Goal: Information Seeking & Learning: Learn about a topic

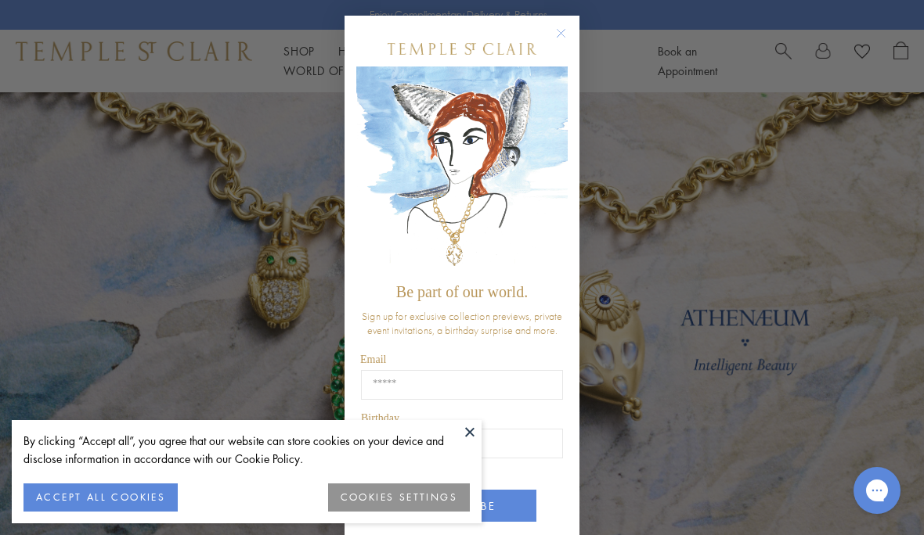
click at [559, 30] on circle "Close dialog" at bounding box center [561, 33] width 19 height 19
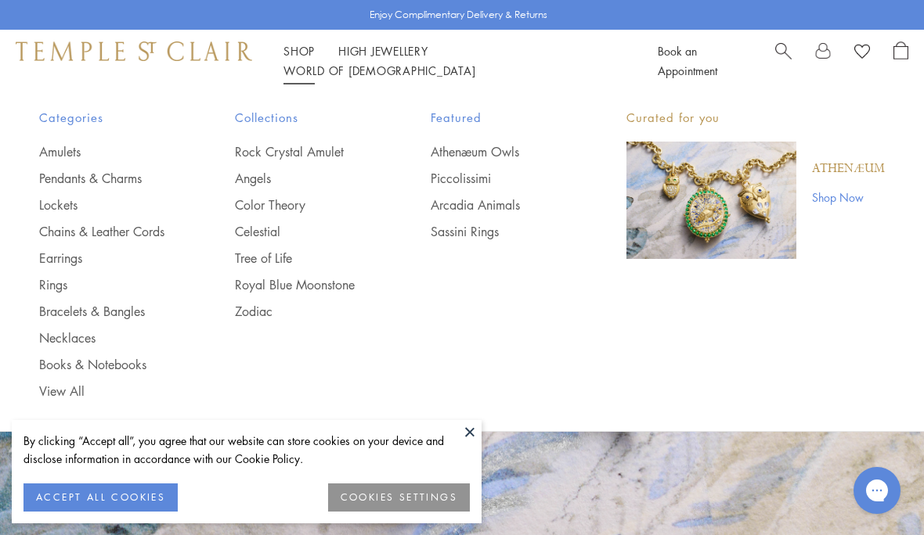
click at [327, 276] on link "Royal Blue Moonstone" at bounding box center [301, 284] width 133 height 17
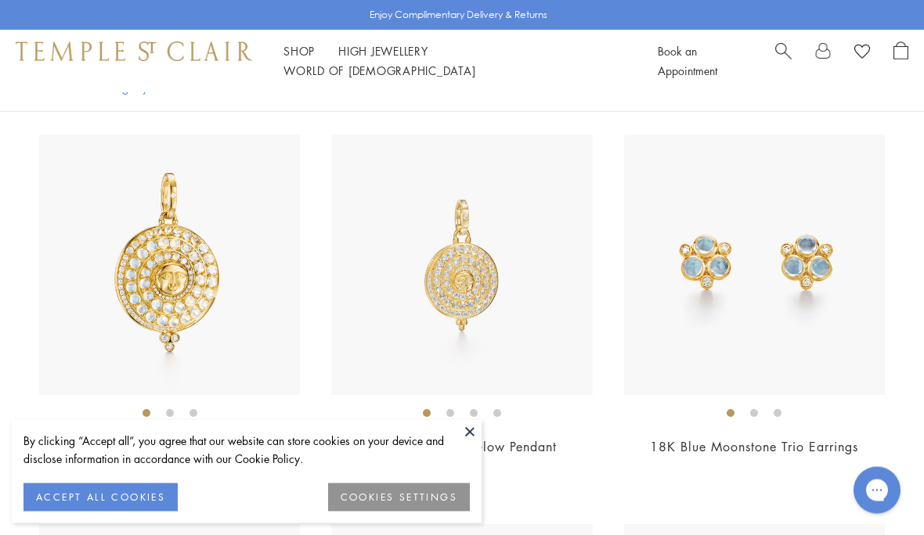
scroll to position [749, 0]
click at [186, 294] on img at bounding box center [169, 265] width 261 height 261
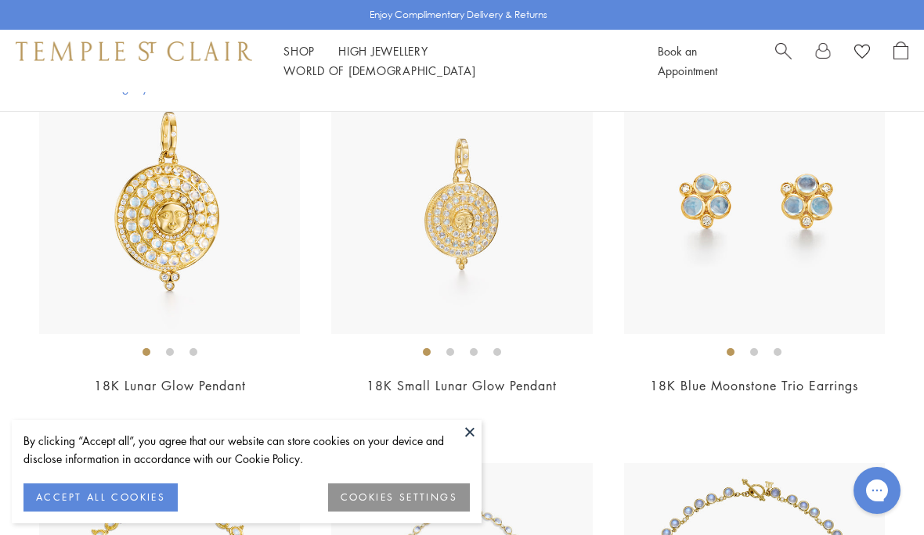
click at [397, 55] on link "High Jewellery High Jewellery" at bounding box center [383, 51] width 90 height 16
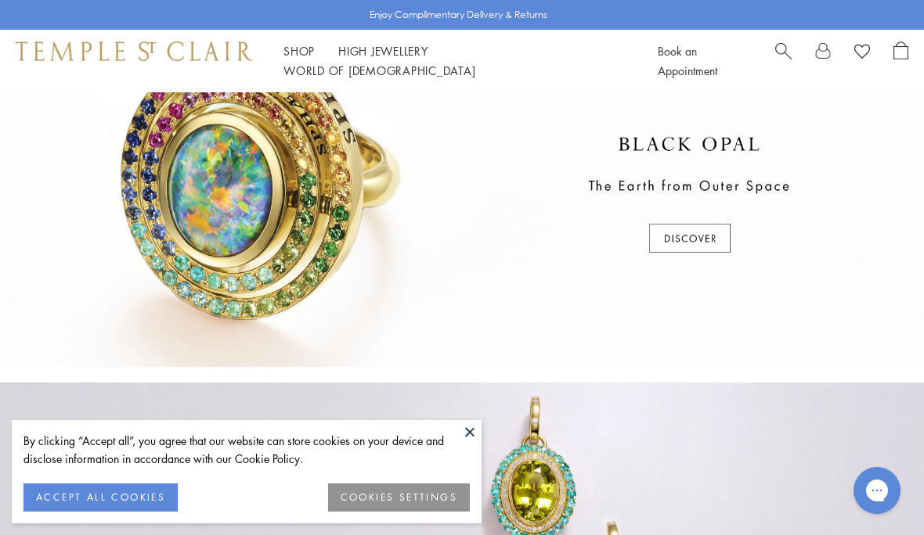
scroll to position [426, 0]
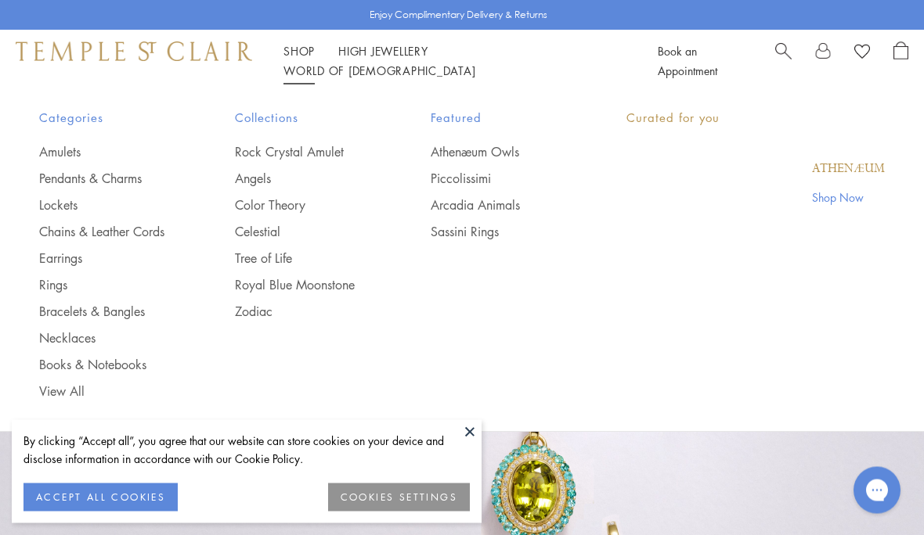
click at [294, 59] on link "Shop Shop" at bounding box center [298, 51] width 31 height 16
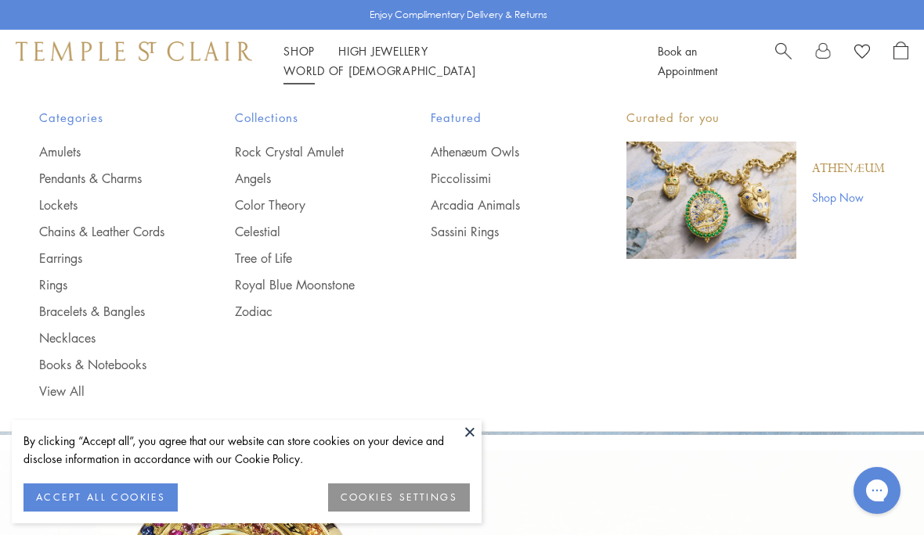
click at [251, 176] on link "Angels" at bounding box center [301, 178] width 133 height 17
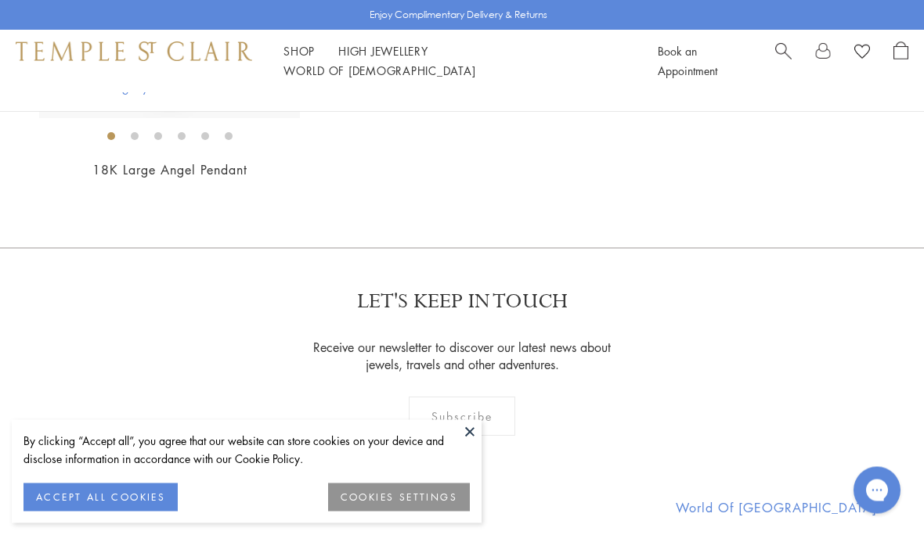
scroll to position [2214, 0]
click at [302, 50] on div "Shop Shop Categories Amulets Pendants & Charms Lockets Chains & Leather Cords E…" at bounding box center [462, 61] width 924 height 63
click at [293, 50] on div "Shop Shop Categories Amulets Pendants & Charms Lockets Chains & Leather Cords E…" at bounding box center [462, 61] width 924 height 63
click at [308, 50] on div "Shop Shop Categories Amulets Pendants & Charms Lockets Chains & Leather Cords E…" at bounding box center [462, 61] width 924 height 63
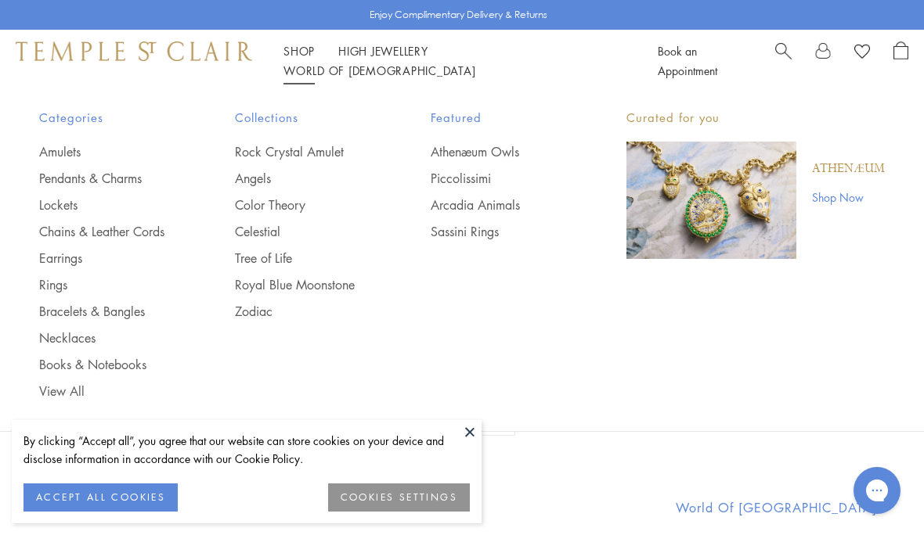
click at [71, 330] on link "Necklaces" at bounding box center [105, 338] width 133 height 17
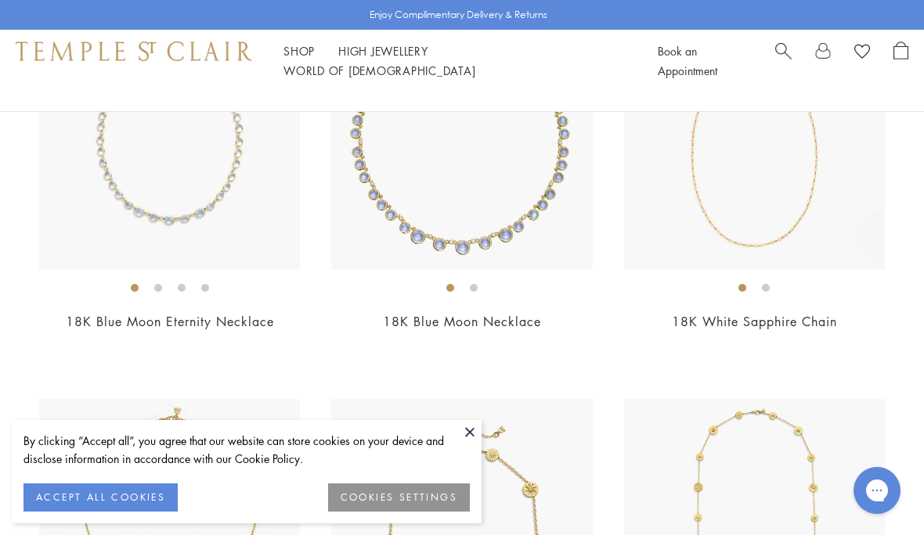
scroll to position [2228, 0]
click at [191, 178] on img at bounding box center [169, 139] width 261 height 261
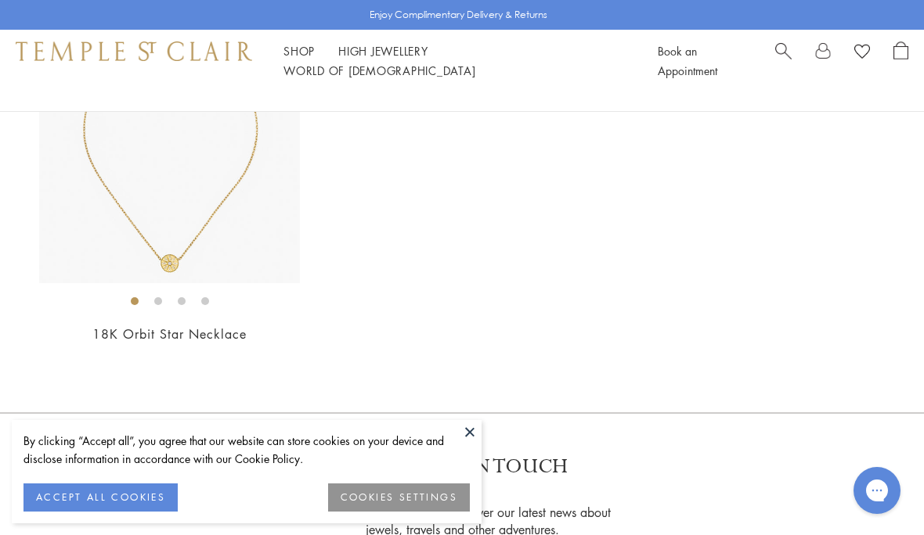
scroll to position [5362, 0]
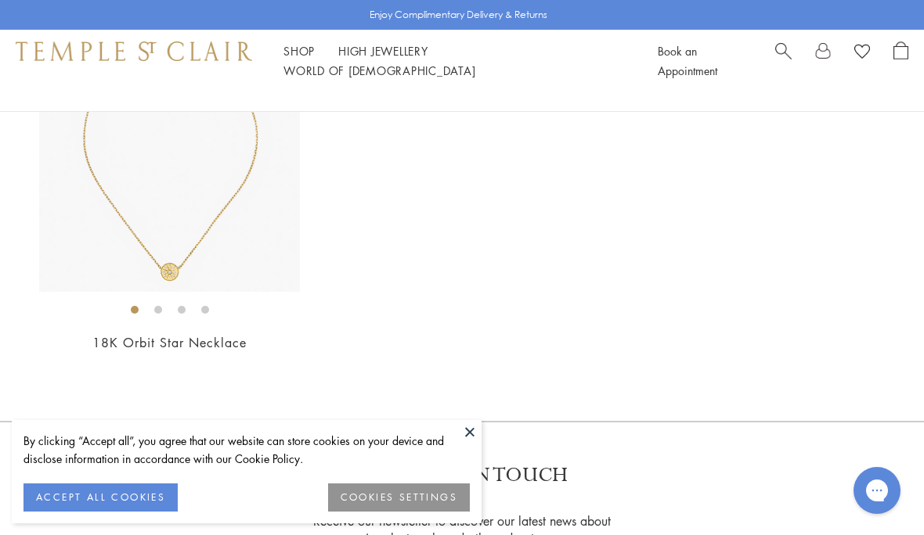
click at [475, 64] on link "World of Temple World of Temple" at bounding box center [379, 71] width 192 height 16
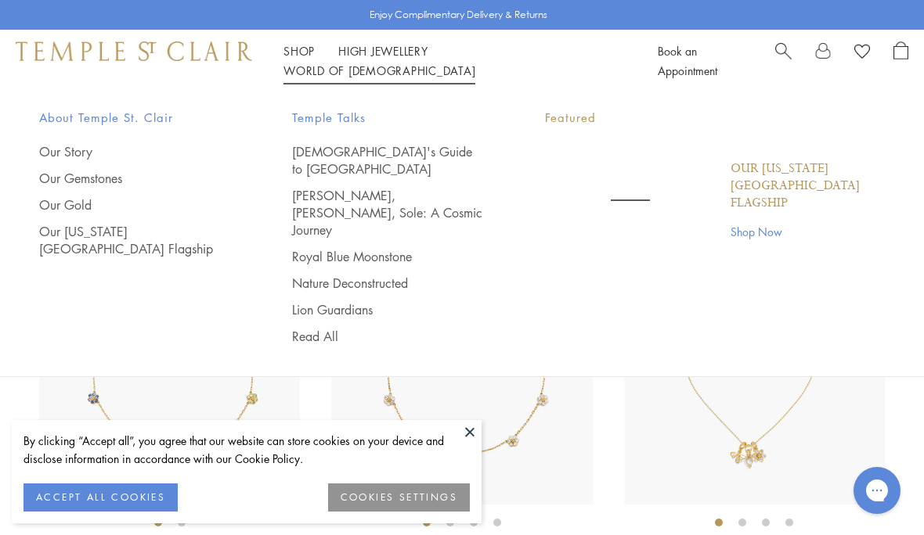
scroll to position [46, 0]
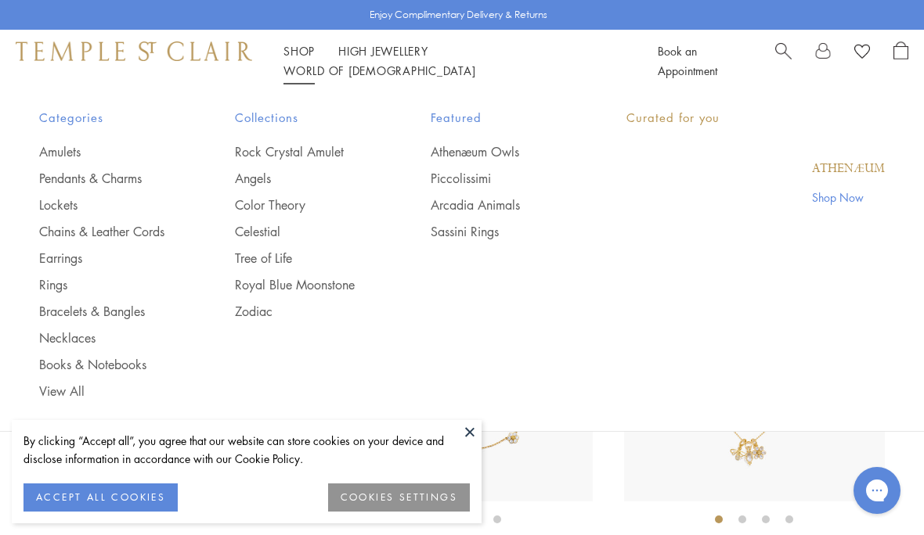
click at [294, 52] on li "Shop Shop Categories Amulets Pendants & Charms Lockets Chains & Leather Cords E…" at bounding box center [298, 51] width 31 height 20
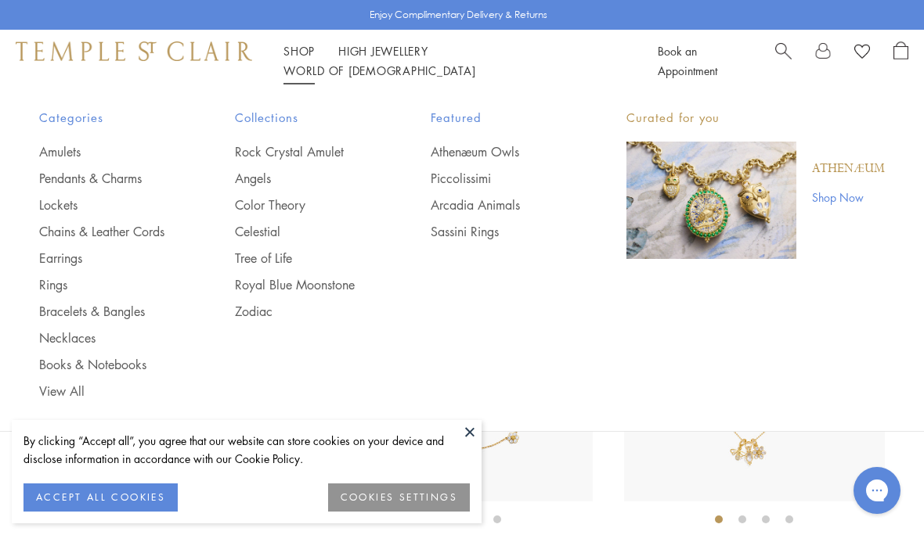
click at [142, 229] on link "Chains & Leather Cords" at bounding box center [105, 231] width 133 height 17
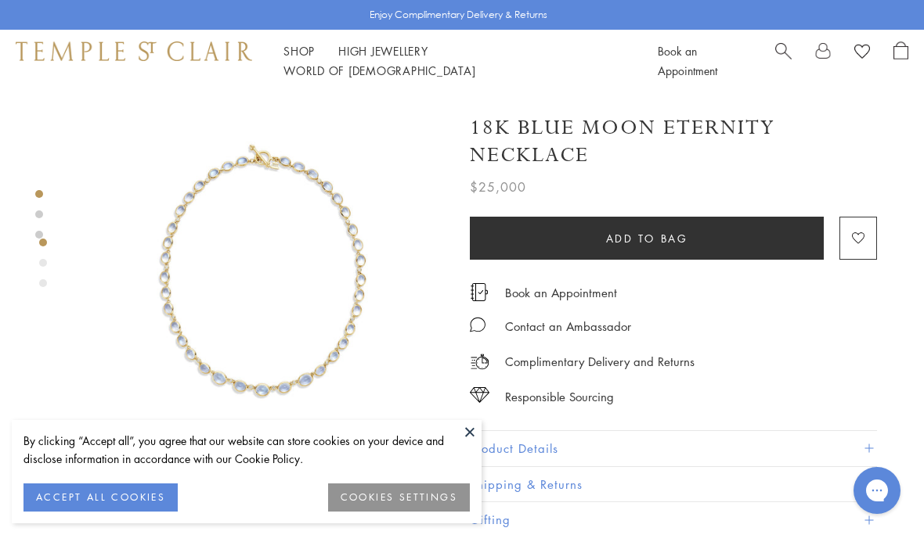
scroll to position [0, 3]
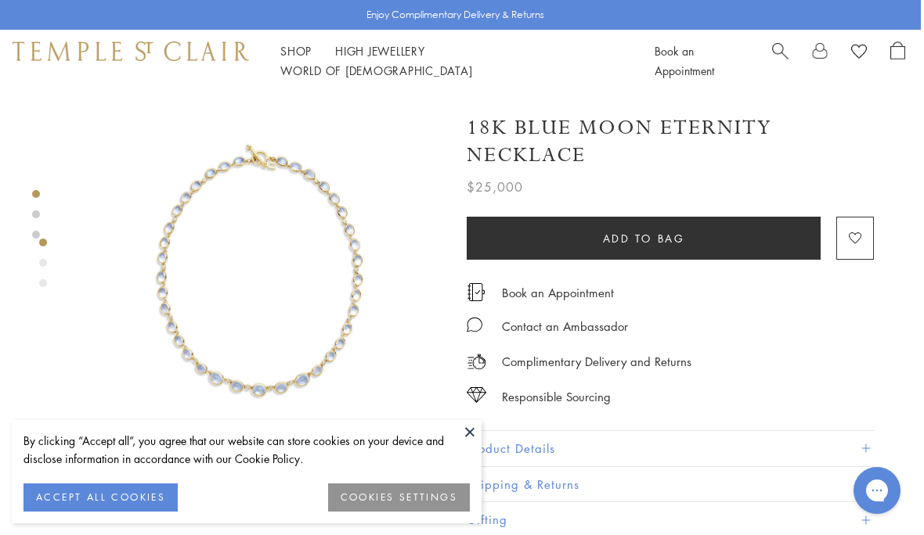
click at [294, 309] on img at bounding box center [259, 276] width 368 height 368
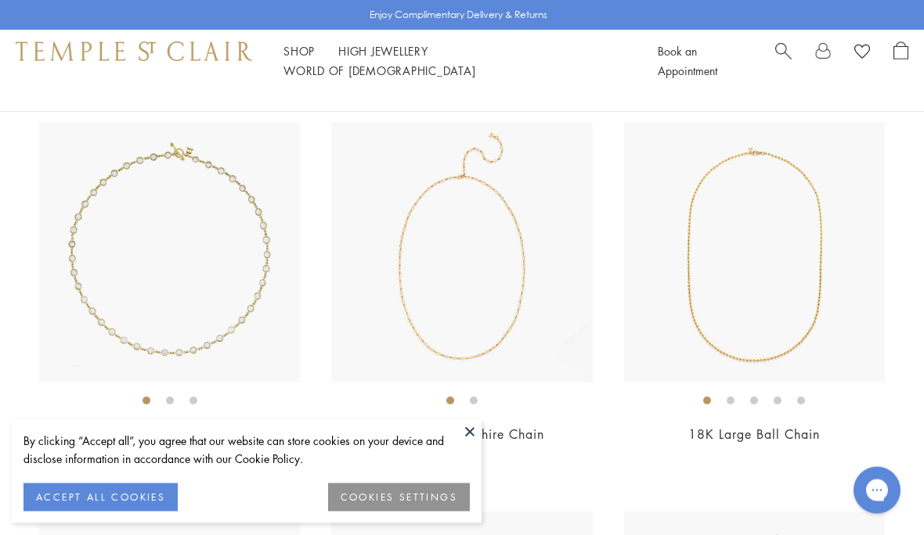
scroll to position [1355, 0]
click at [798, 280] on img at bounding box center [754, 251] width 261 height 261
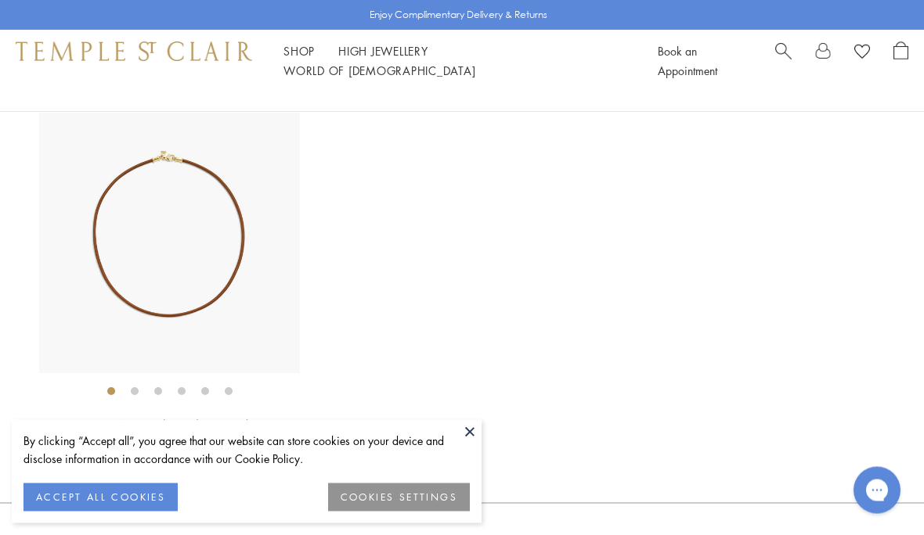
scroll to position [2923, 0]
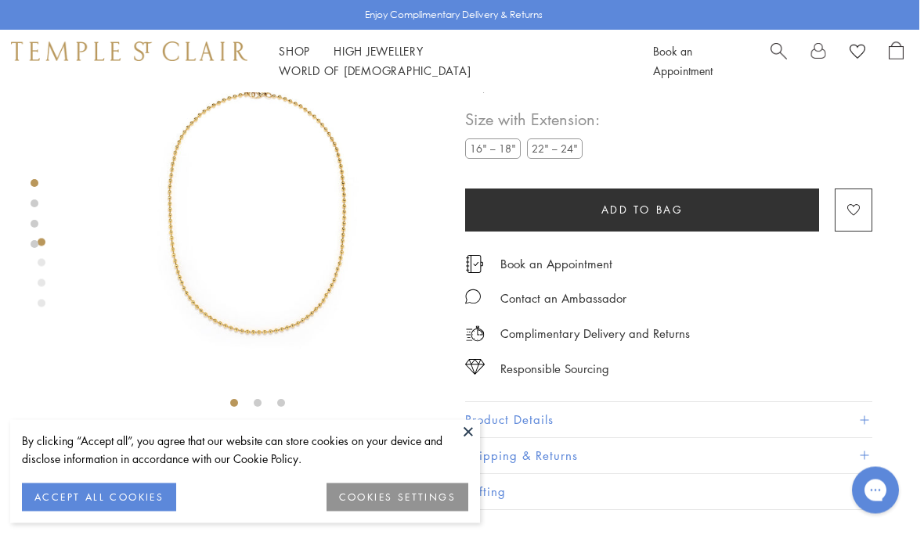
scroll to position [0, 3]
